Goal: Task Accomplishment & Management: Complete application form

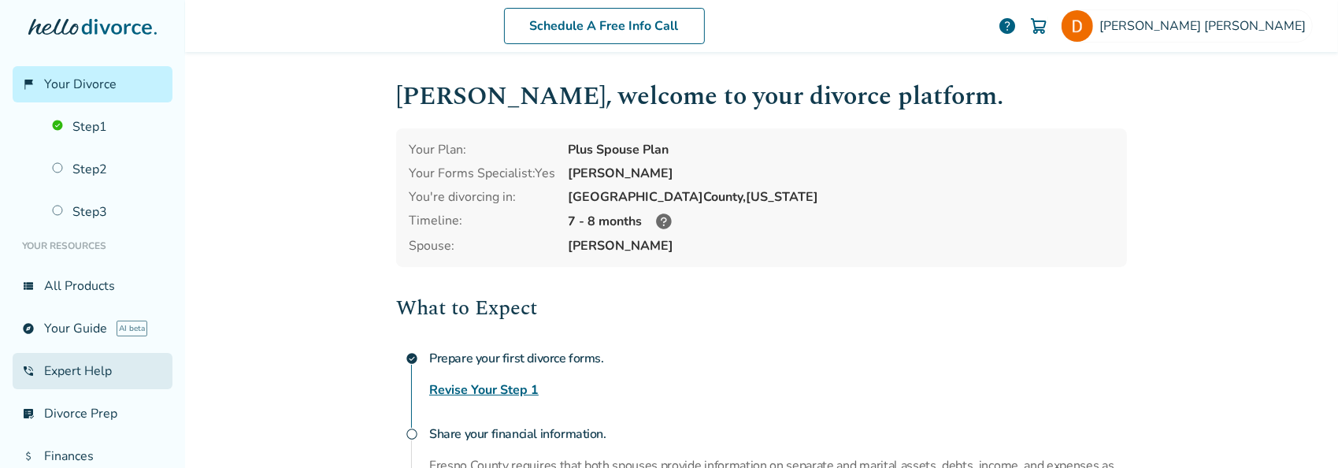
click at [93, 368] on link "phone_in_talk Expert Help" at bounding box center [93, 371] width 160 height 36
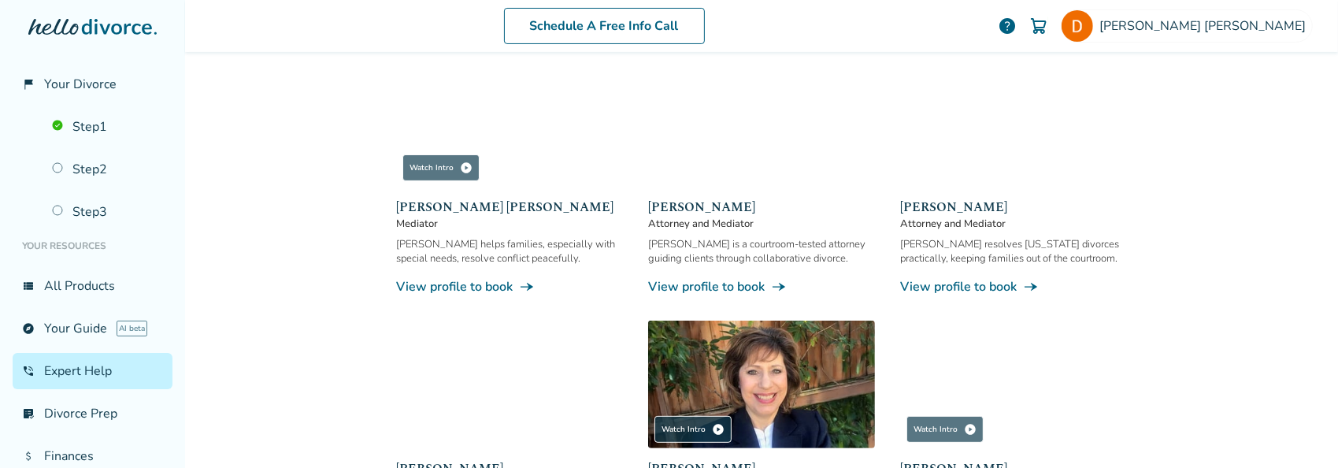
scroll to position [315, 0]
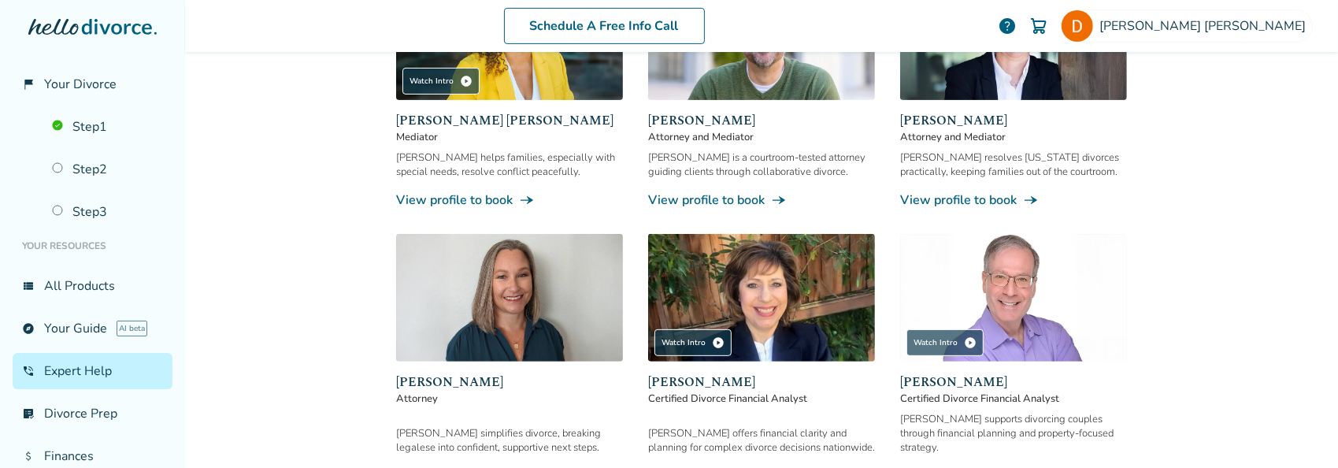
click at [301, 270] on div "Schedule A Free Info Call [PERSON_NAME] help Schedule A Free Call [PERSON_NAME]…" at bounding box center [761, 234] width 1153 height 468
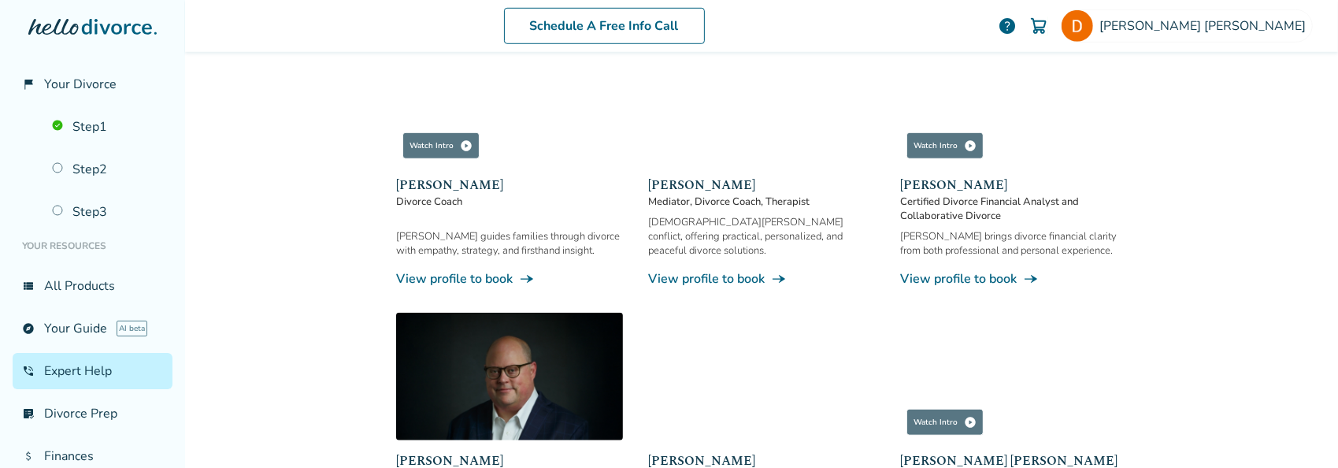
scroll to position [866, 0]
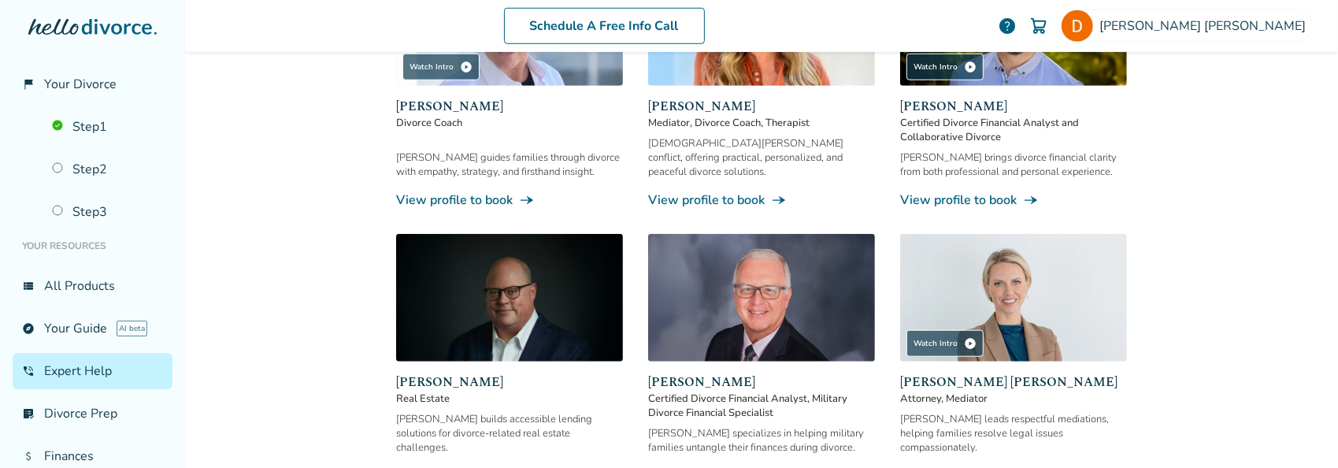
click at [940, 467] on link "View profile to book line_end_arrow_notch" at bounding box center [1013, 475] width 227 height 17
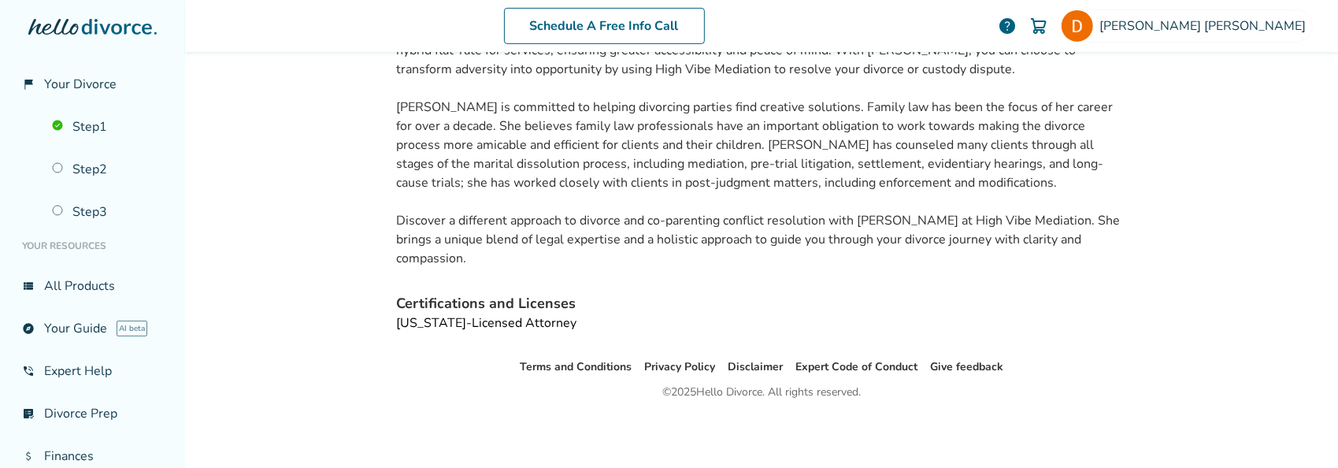
scroll to position [77, 0]
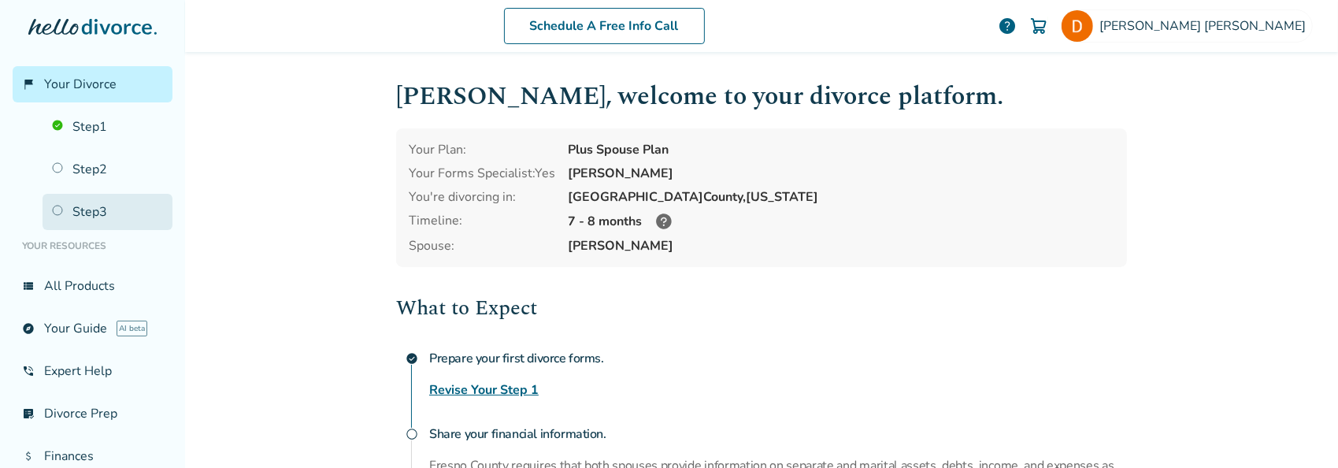
click at [94, 214] on link "Step 3" at bounding box center [108, 212] width 130 height 36
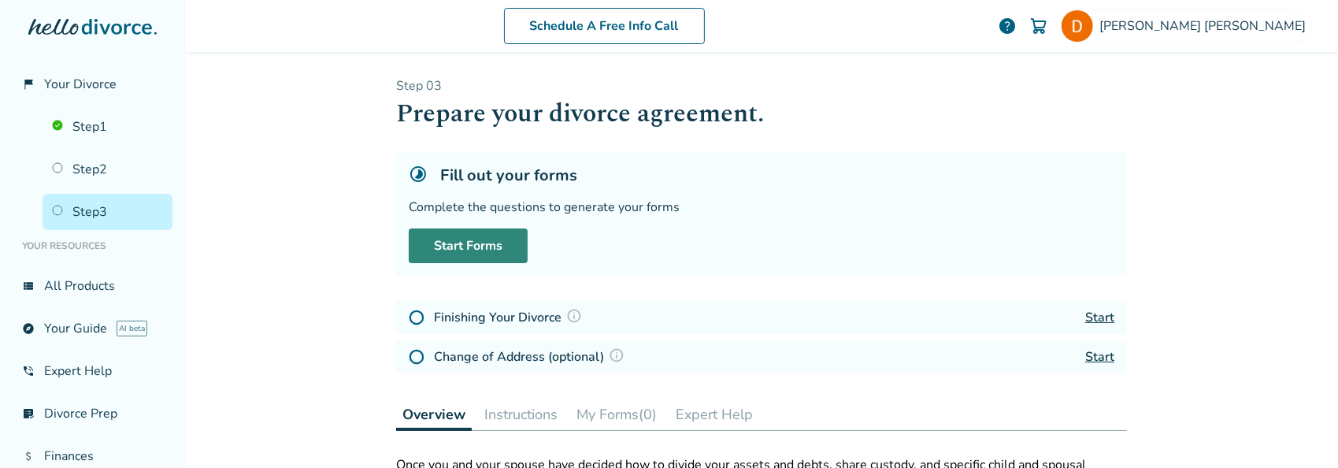
click at [484, 239] on link "Start Forms" at bounding box center [468, 245] width 119 height 35
